Goal: Find specific page/section: Find specific page/section

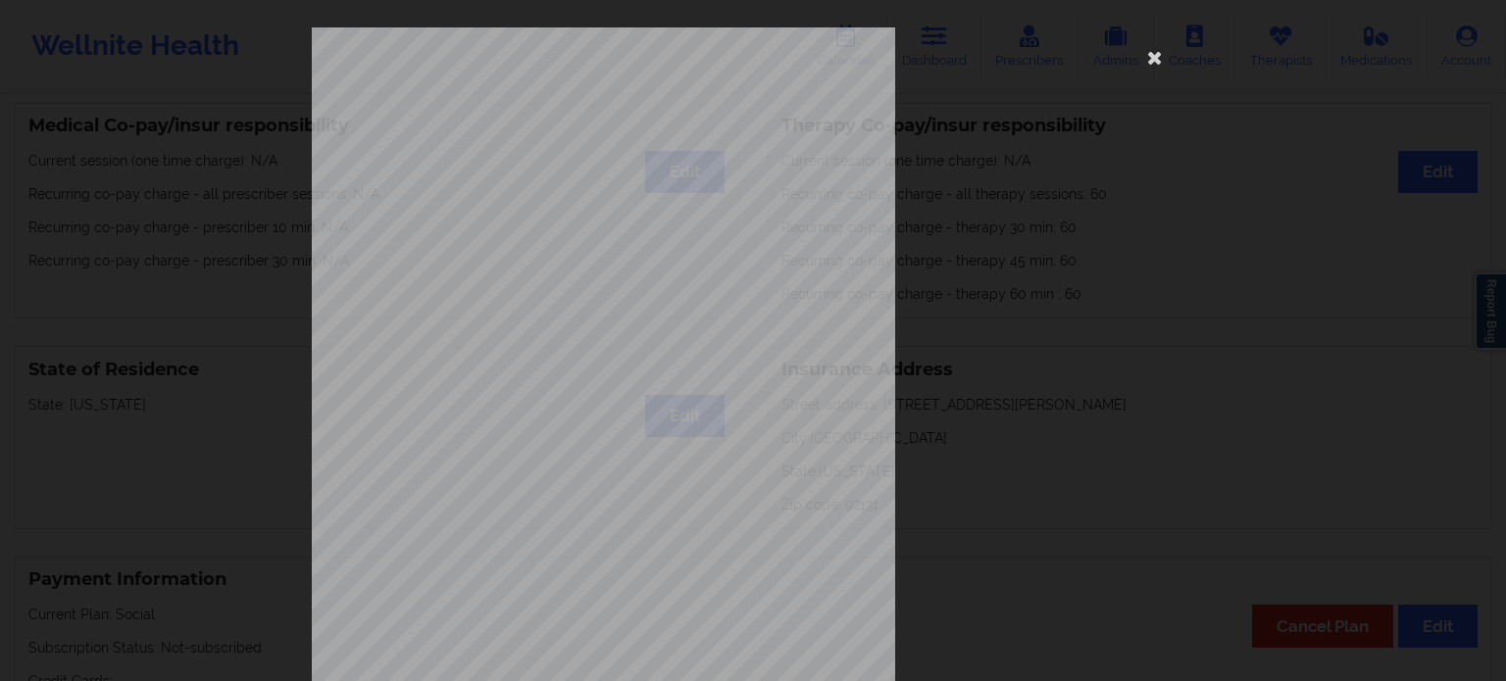
click at [1154, 62] on icon at bounding box center [1154, 56] width 31 height 31
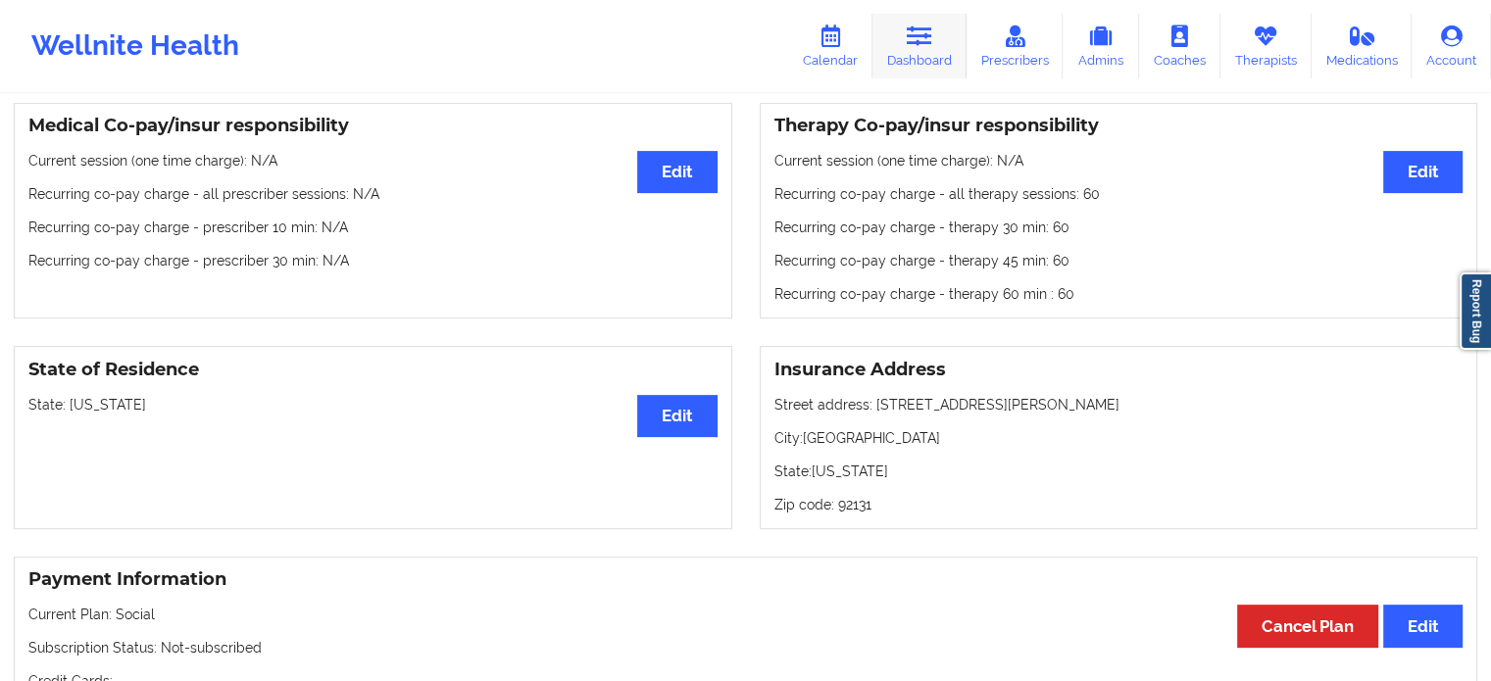
click at [902, 66] on link "Dashboard" at bounding box center [919, 46] width 94 height 65
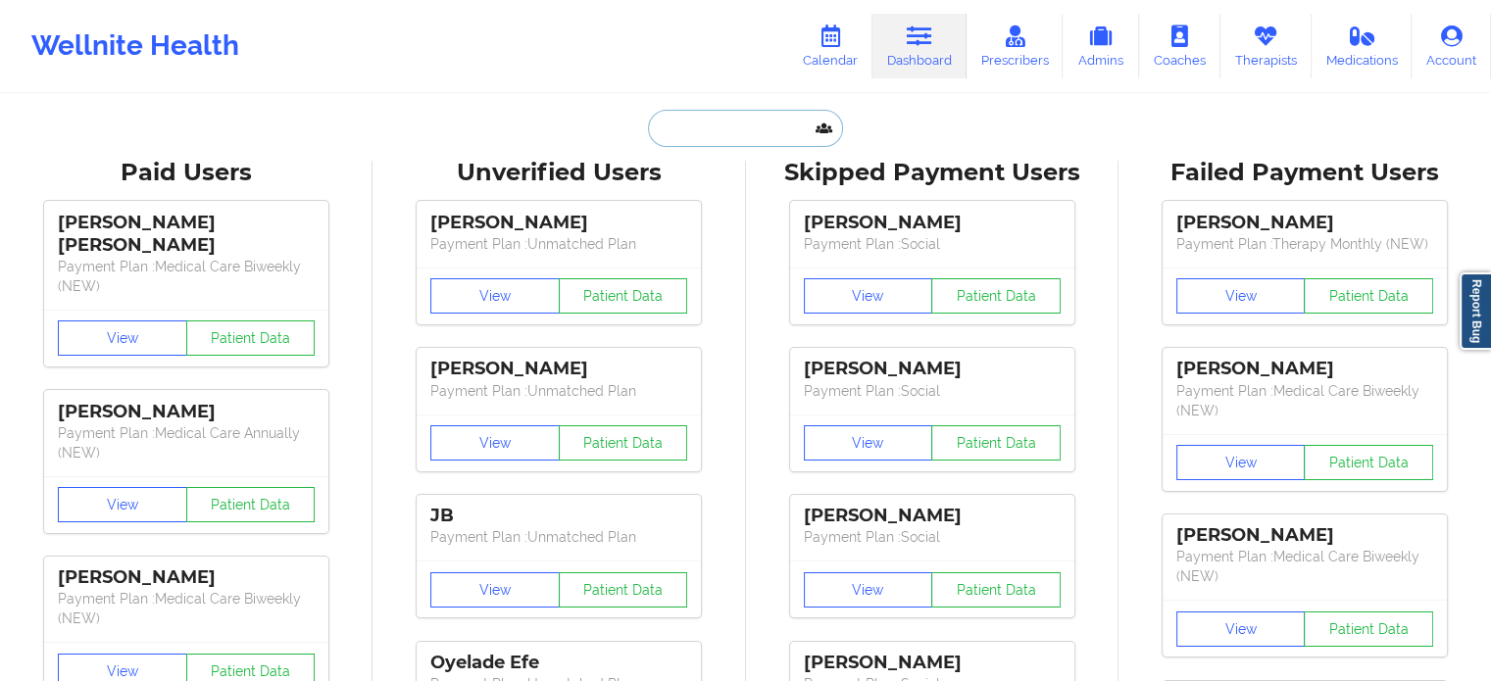
click at [739, 132] on input "text" at bounding box center [745, 128] width 194 height 37
paste input "[PERSON_NAME]"
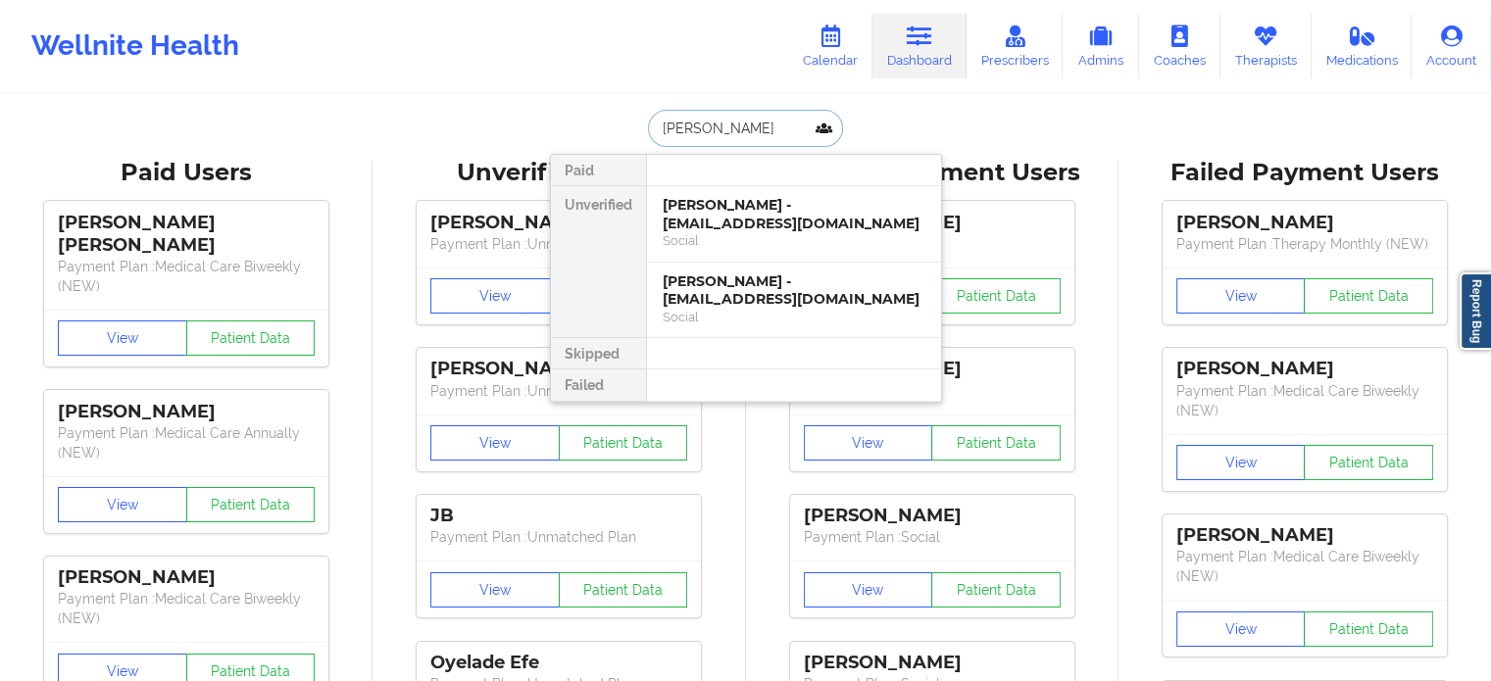
type input "[PERSON_NAME]"
click at [758, 209] on div "[PERSON_NAME] - [EMAIL_ADDRESS][DOMAIN_NAME]" at bounding box center [794, 214] width 263 height 36
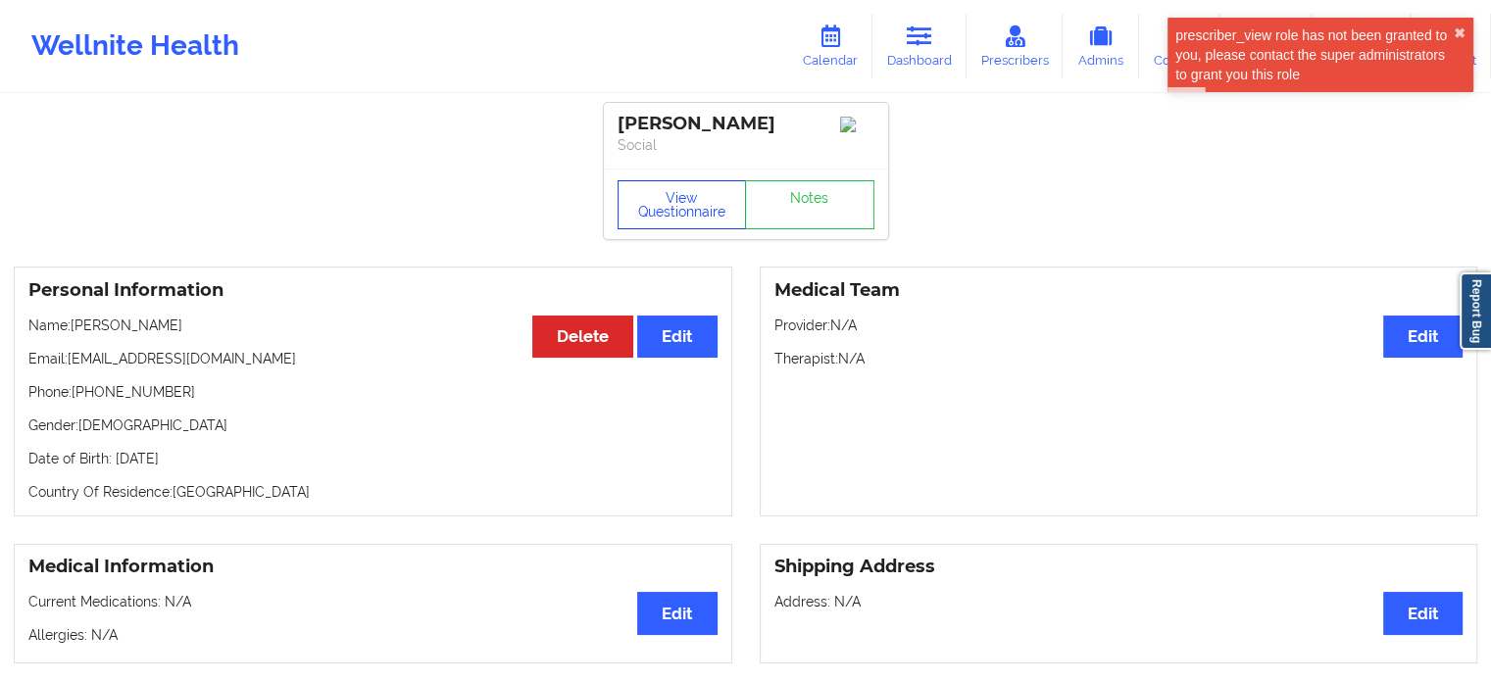
click at [659, 215] on button "View Questionnaire" at bounding box center [682, 204] width 129 height 49
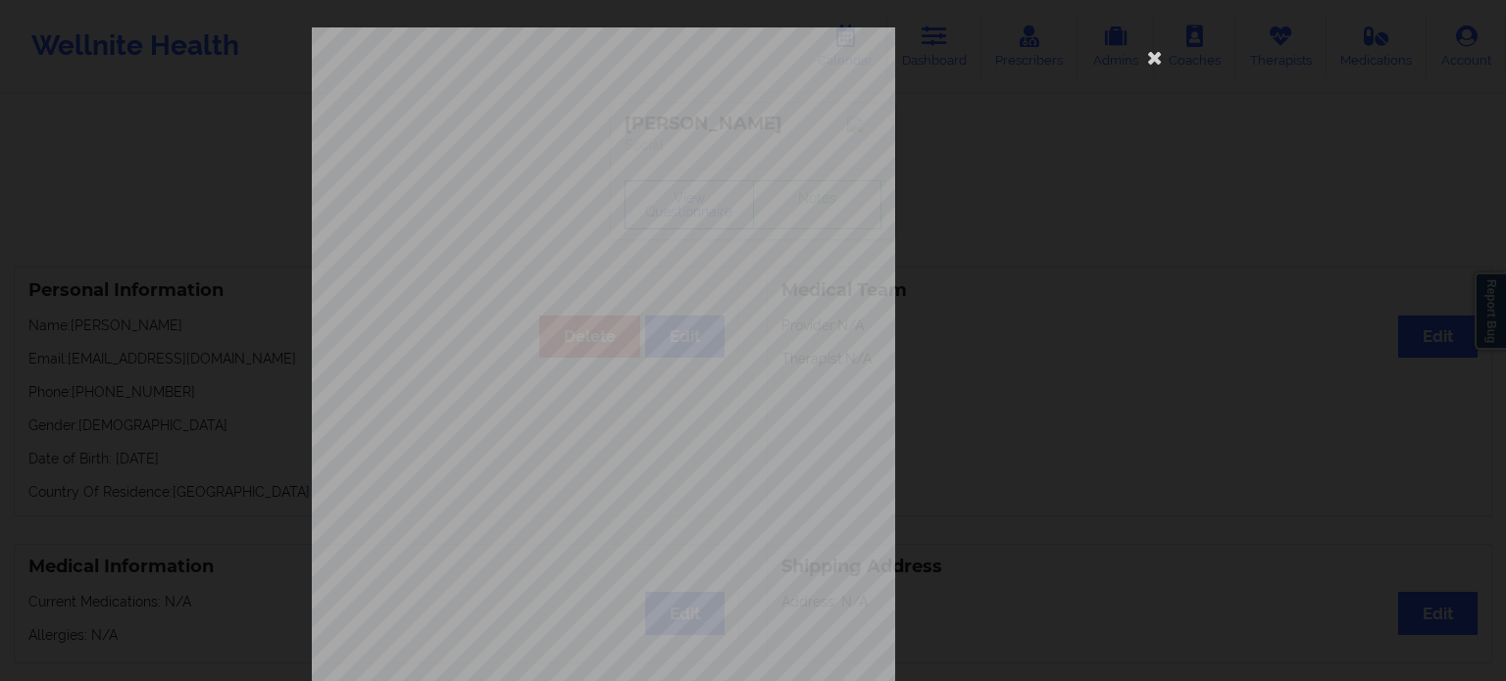
scroll to position [254, 0]
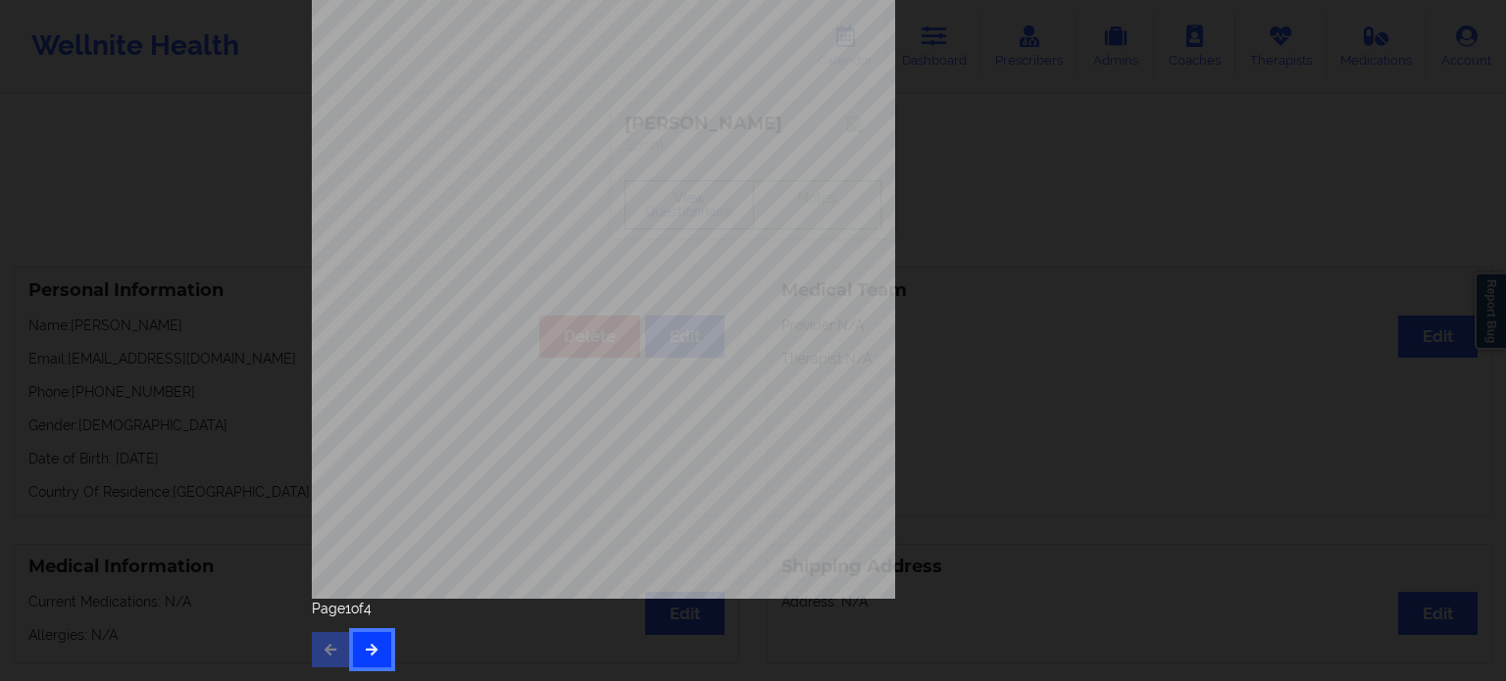
click at [365, 643] on icon "button" at bounding box center [372, 649] width 17 height 12
click at [357, 651] on button "button" at bounding box center [372, 649] width 38 height 35
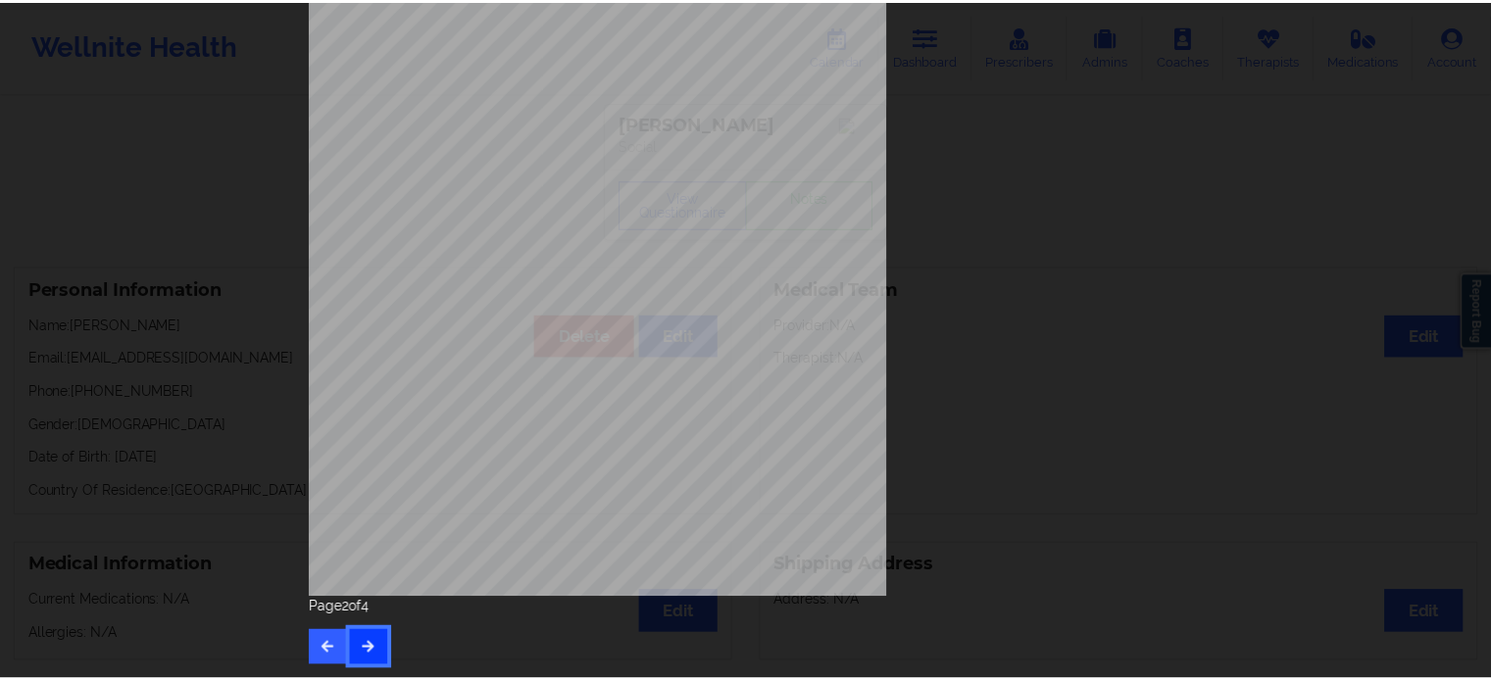
scroll to position [0, 0]
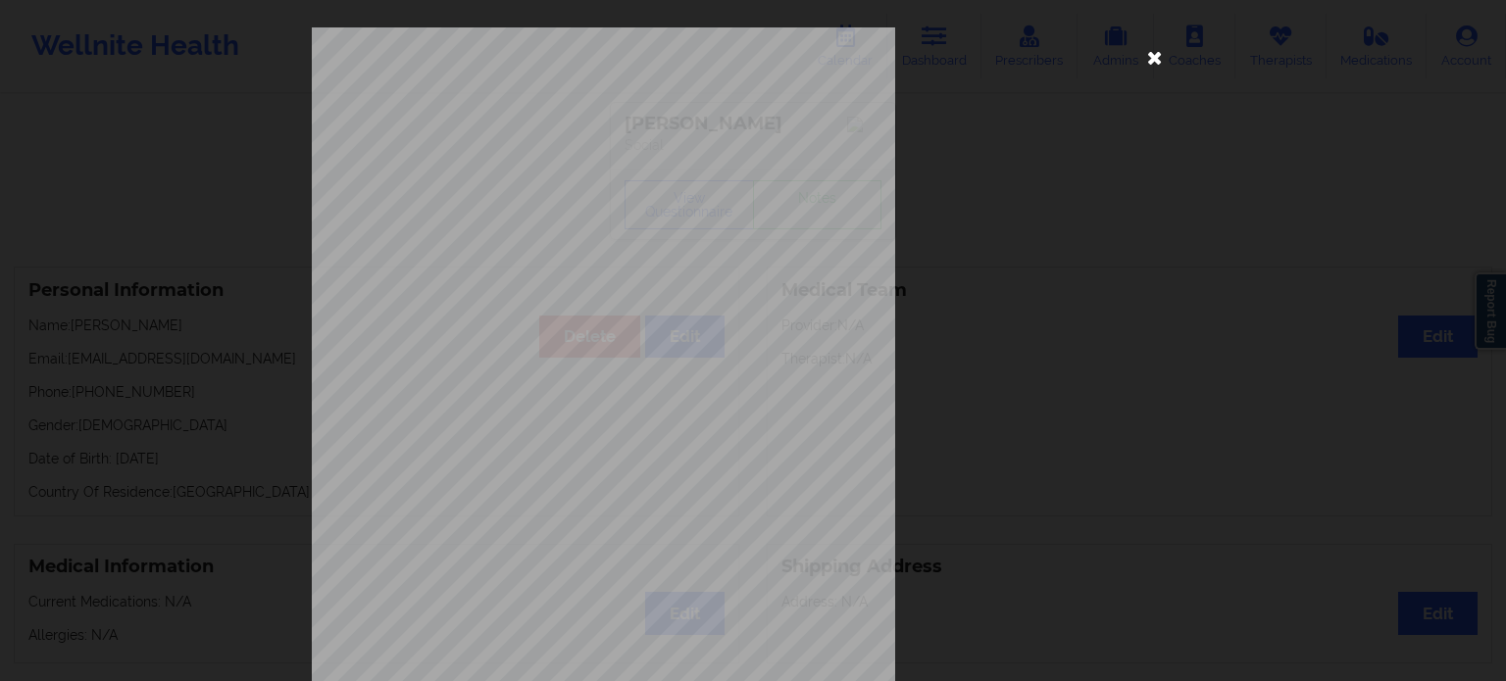
click at [1145, 62] on icon at bounding box center [1154, 56] width 31 height 31
